Goal: Check status: Check status

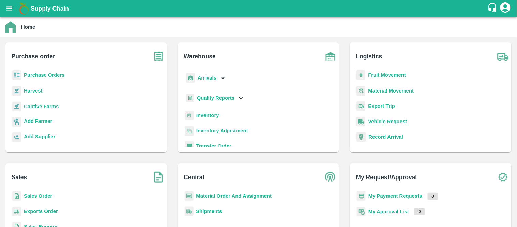
click at [43, 197] on b "Sales Order" at bounding box center [38, 195] width 28 height 5
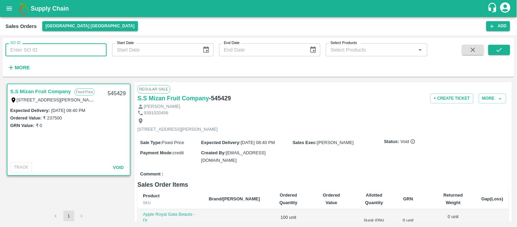
click at [55, 52] on input "SO ID" at bounding box center [55, 49] width 101 height 13
click at [36, 42] on div "SO ID SO ID" at bounding box center [53, 47] width 107 height 18
click at [34, 53] on input "SO ID" at bounding box center [55, 49] width 101 height 13
type input "551683"
click at [493, 47] on button "submit" at bounding box center [500, 50] width 22 height 10
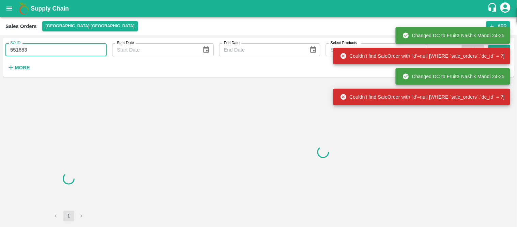
click at [46, 51] on input "551683" at bounding box center [55, 49] width 101 height 13
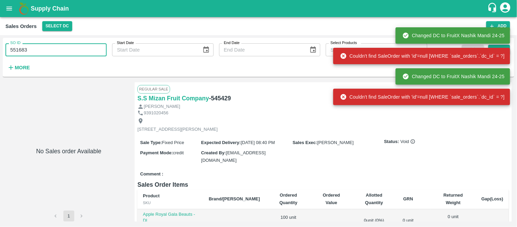
click at [46, 51] on input "551683" at bounding box center [55, 49] width 101 height 13
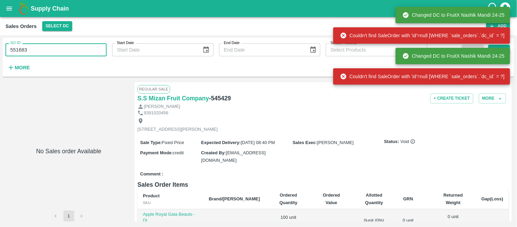
click at [46, 51] on input "551683" at bounding box center [55, 49] width 101 height 13
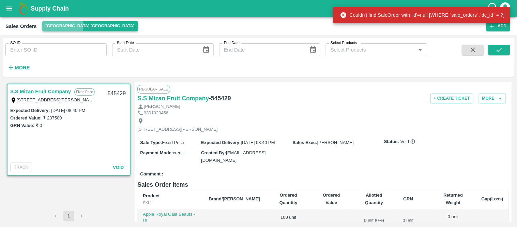
click at [60, 26] on button "[GEOGRAPHIC_DATA] [GEOGRAPHIC_DATA]" at bounding box center [90, 26] width 96 height 10
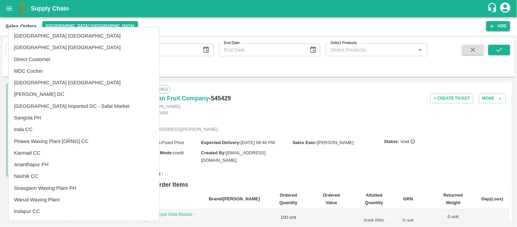
click at [152, 26] on div at bounding box center [258, 113] width 517 height 227
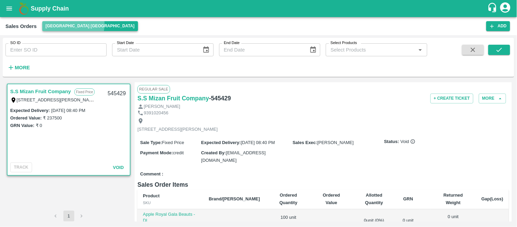
click at [73, 24] on button "[GEOGRAPHIC_DATA] [GEOGRAPHIC_DATA]" at bounding box center [90, 26] width 96 height 10
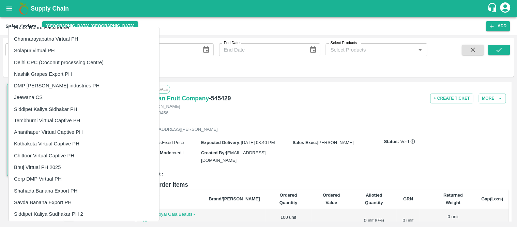
scroll to position [1039, 0]
